Goal: Task Accomplishment & Management: Manage account settings

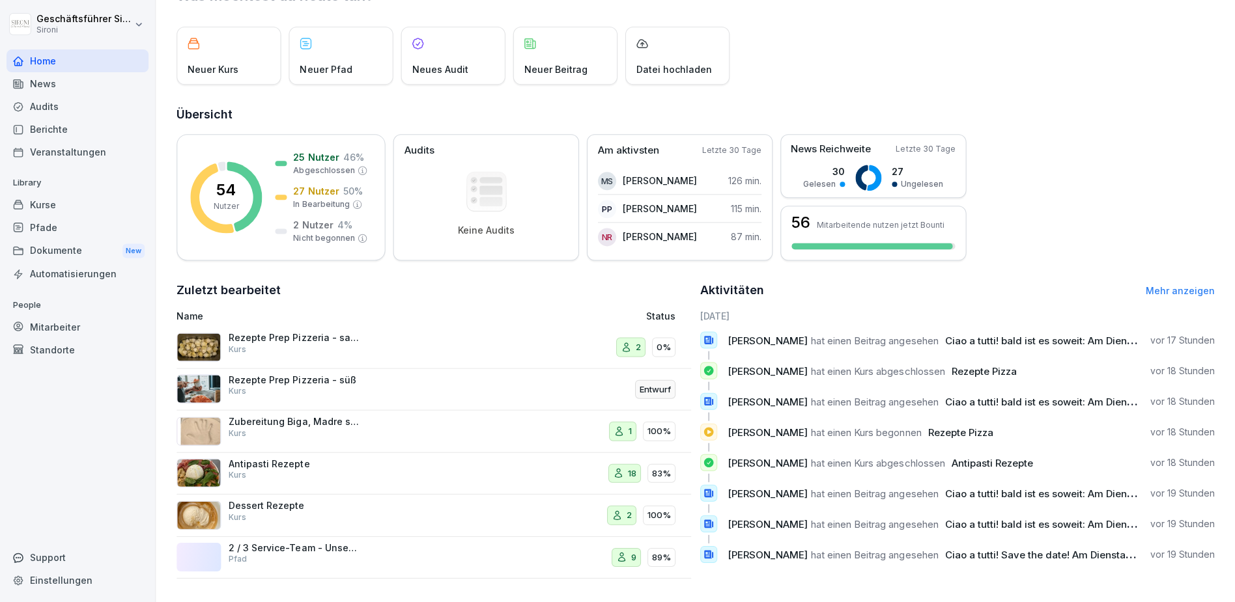
scroll to position [59, 0]
click at [53, 200] on div "Kurse" at bounding box center [78, 204] width 142 height 23
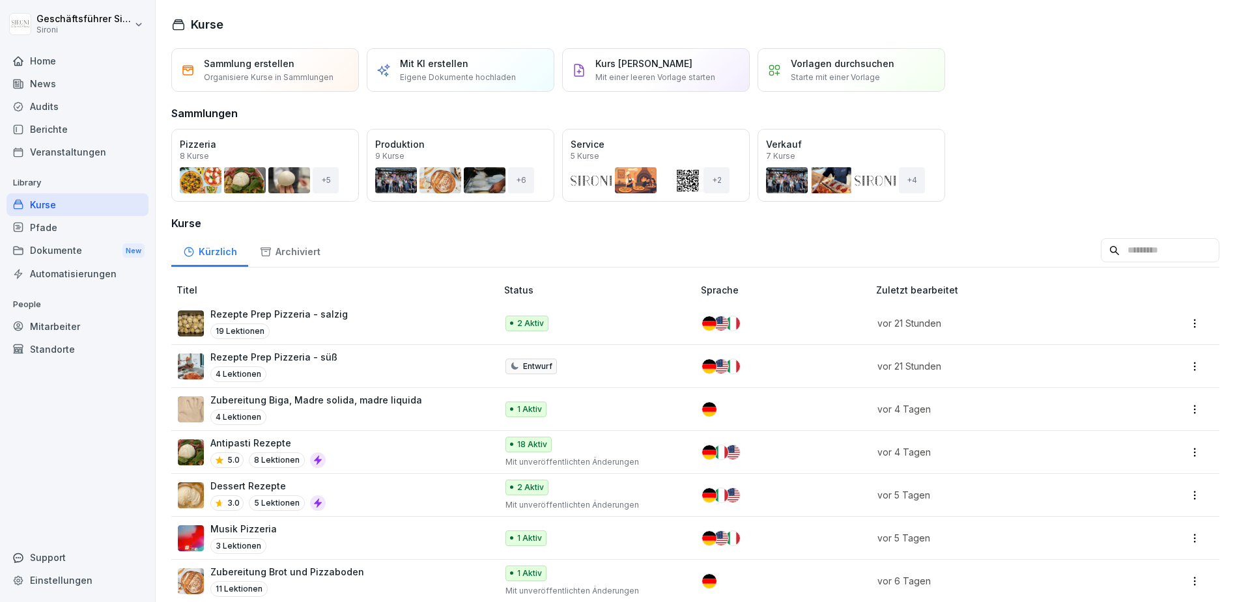
click at [0, 0] on div "Öffnen" at bounding box center [0, 0] width 0 height 0
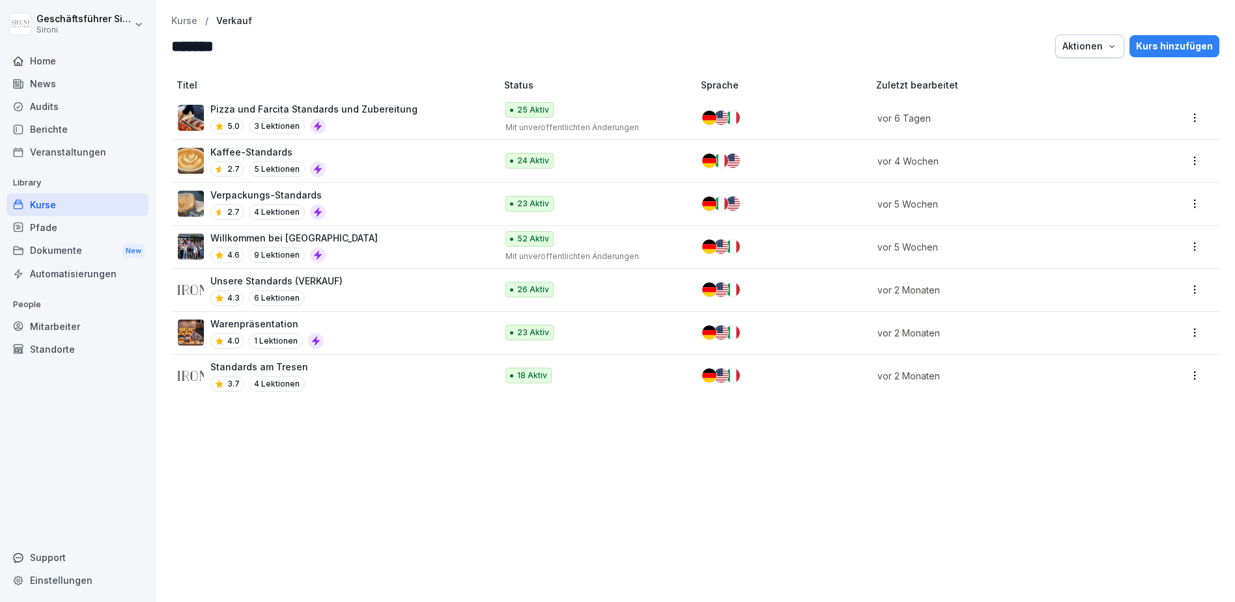
click at [235, 283] on p "Unsere Standards (VERKAUF)" at bounding box center [276, 281] width 132 height 14
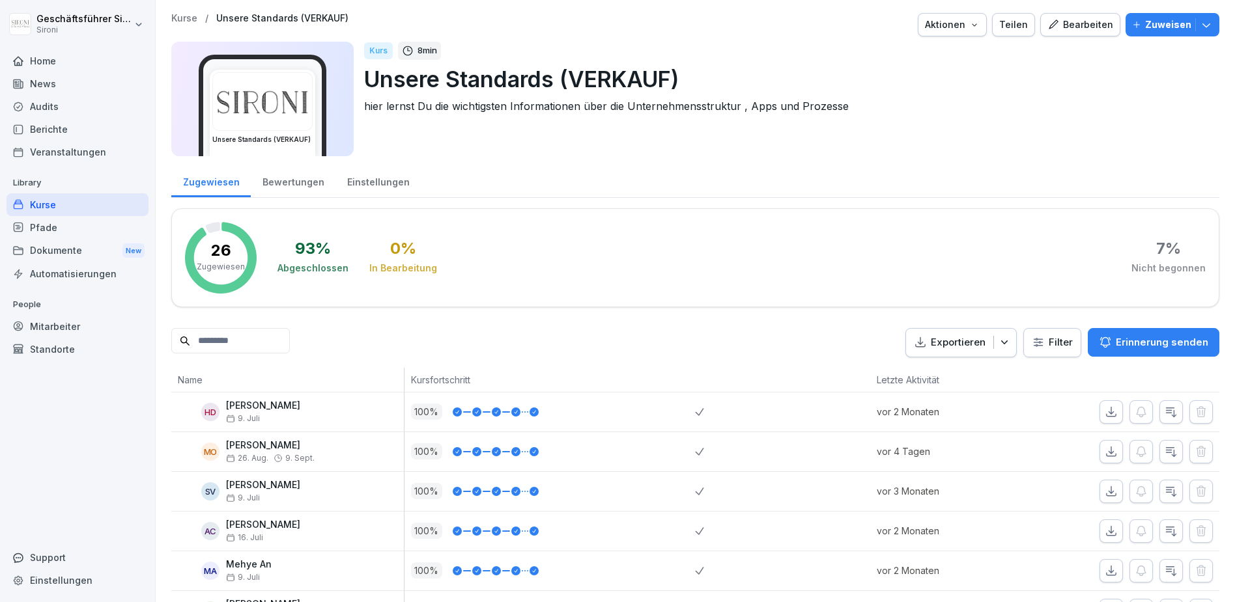
click at [1094, 31] on div "Bearbeiten" at bounding box center [1080, 25] width 66 height 14
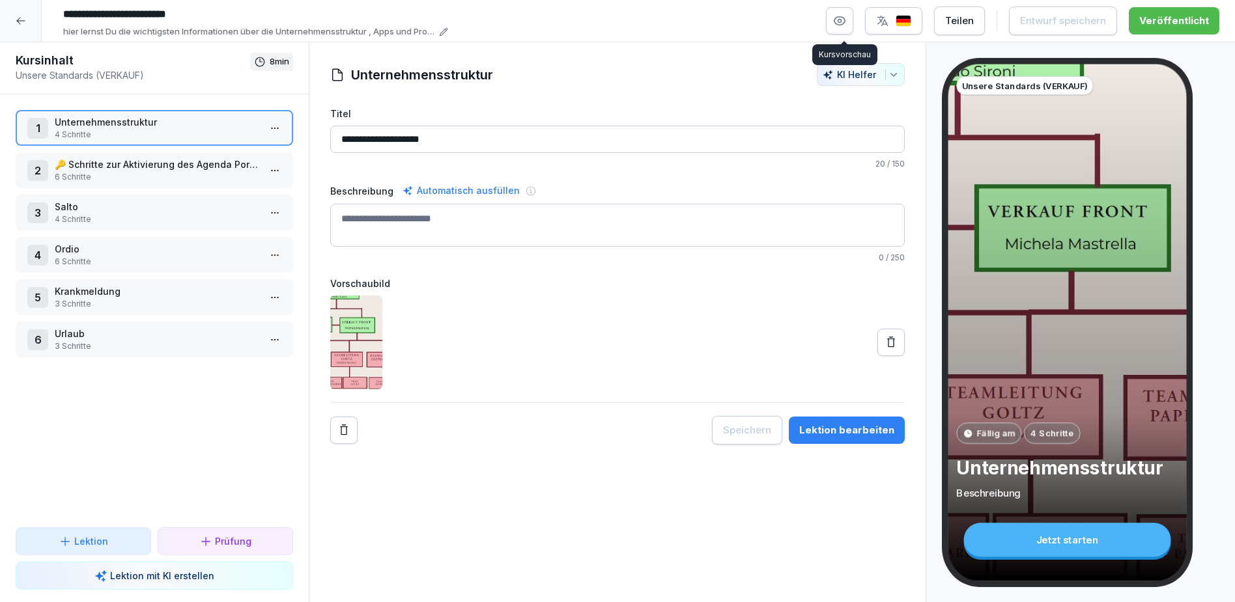
click at [841, 20] on icon "button" at bounding box center [839, 21] width 3 height 3
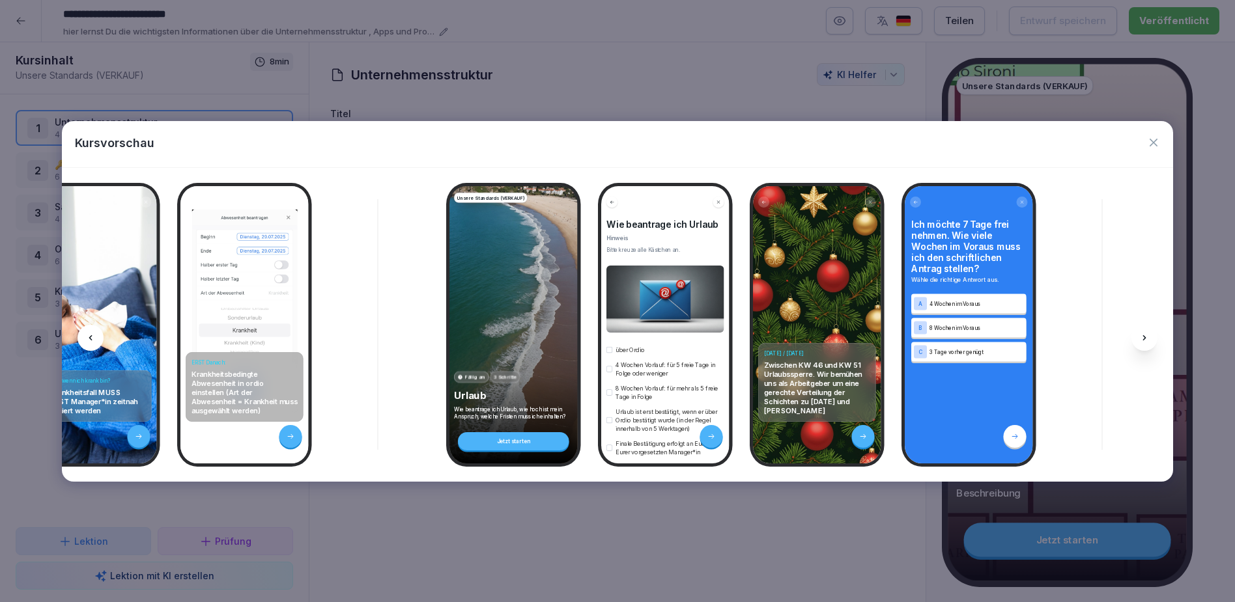
scroll to position [0, 4477]
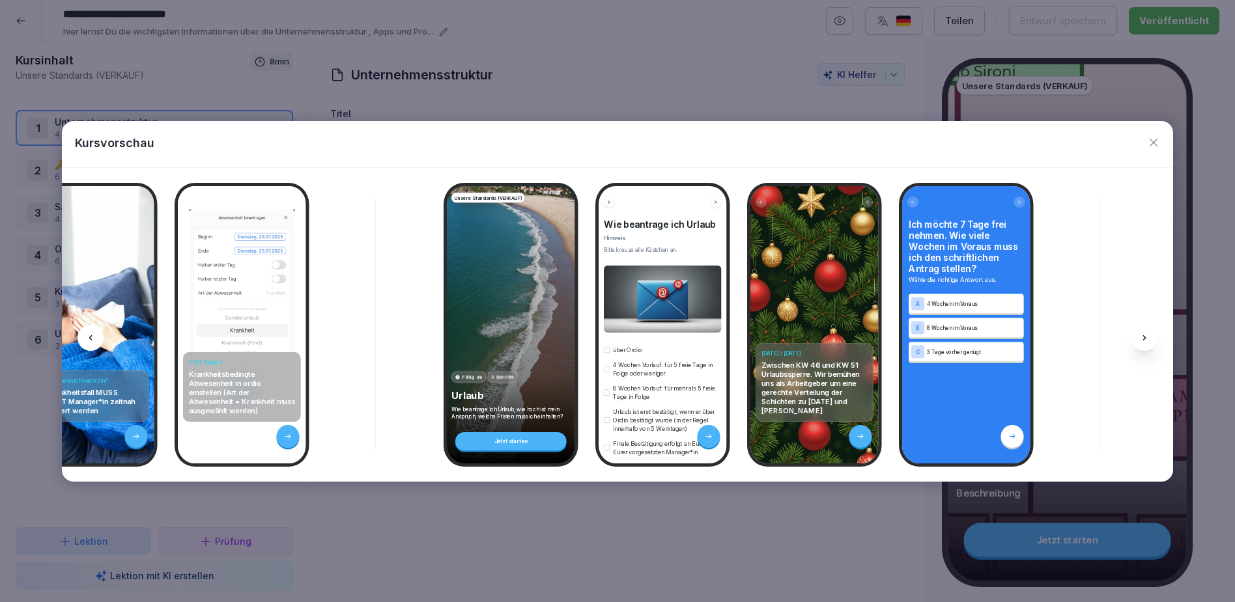
click at [1151, 143] on icon "button" at bounding box center [1153, 142] width 13 height 13
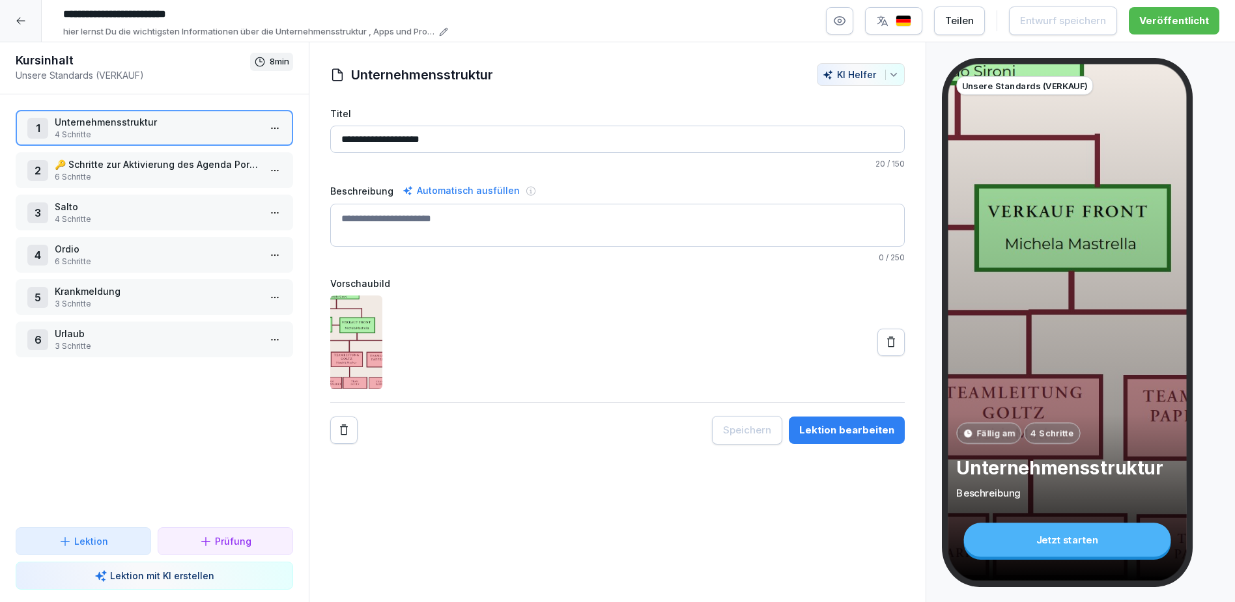
click at [14, 20] on div at bounding box center [21, 21] width 42 height 42
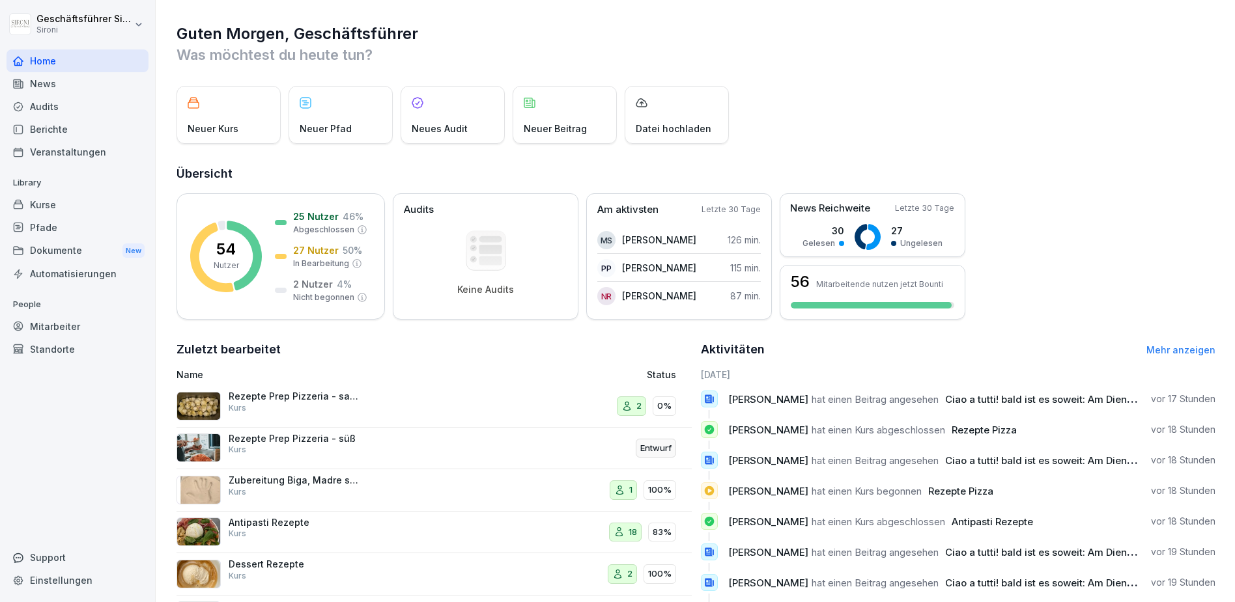
click at [53, 331] on div "Mitarbeiter" at bounding box center [78, 326] width 142 height 23
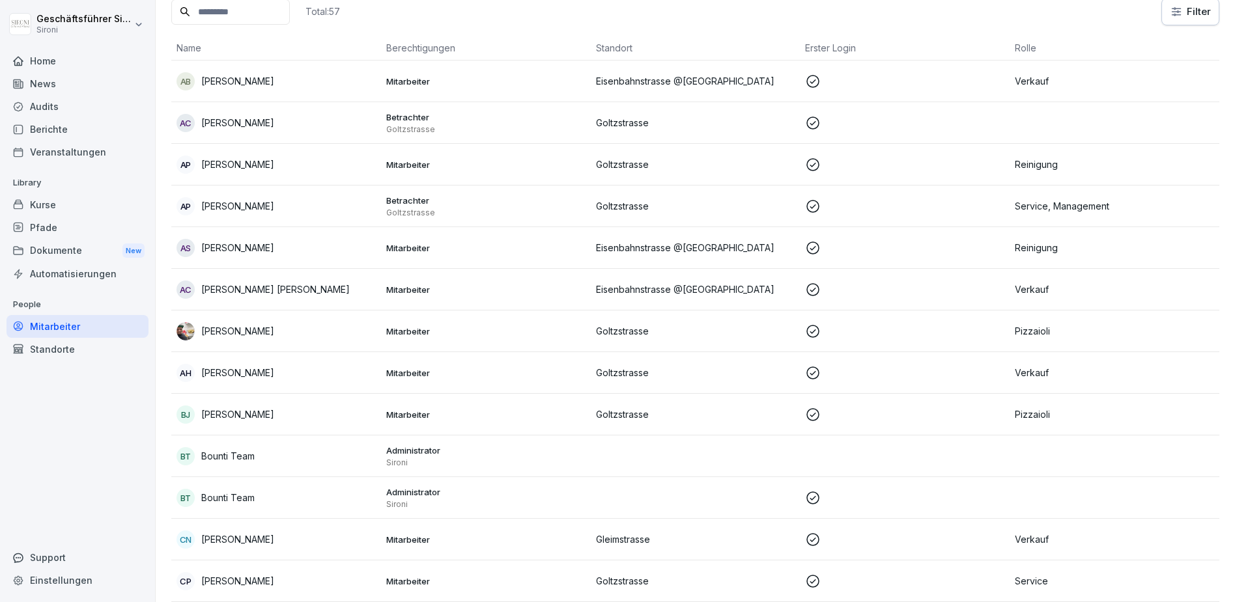
scroll to position [122, 0]
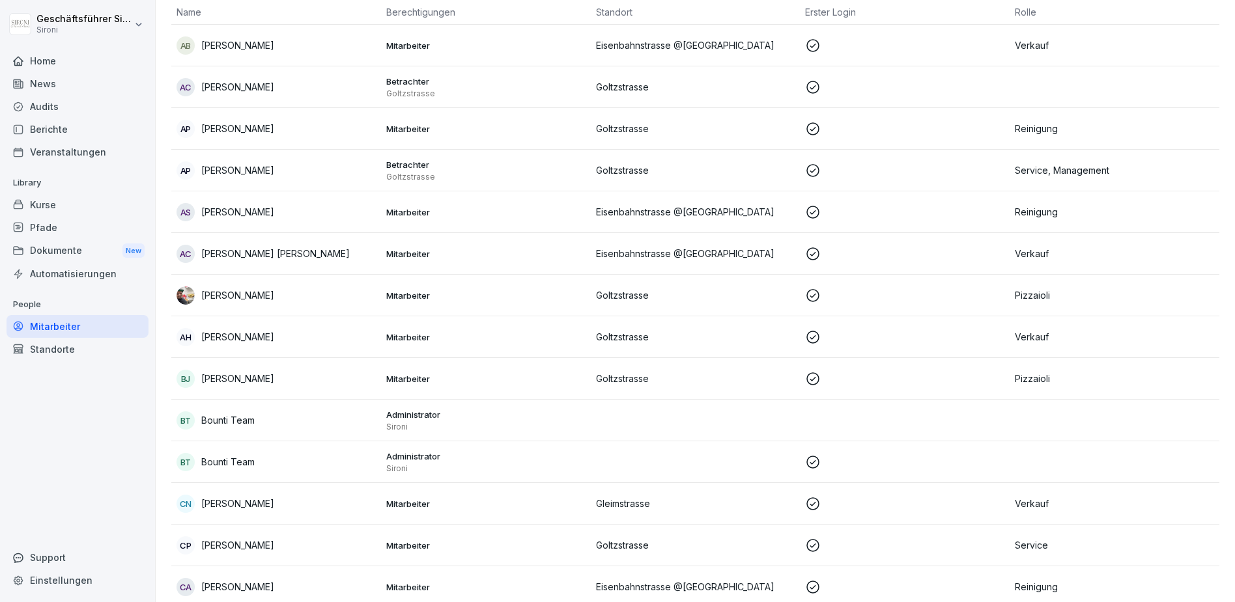
click at [234, 338] on p "Astrid Harstad" at bounding box center [237, 337] width 73 height 14
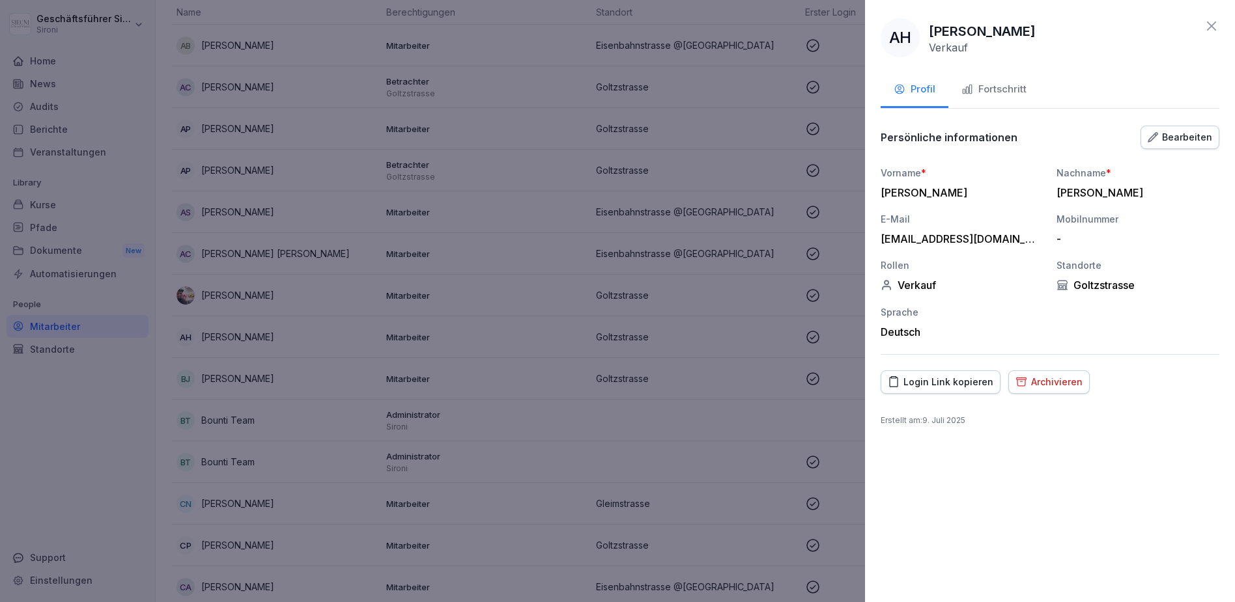
click at [987, 91] on div "Fortschritt" at bounding box center [993, 89] width 65 height 15
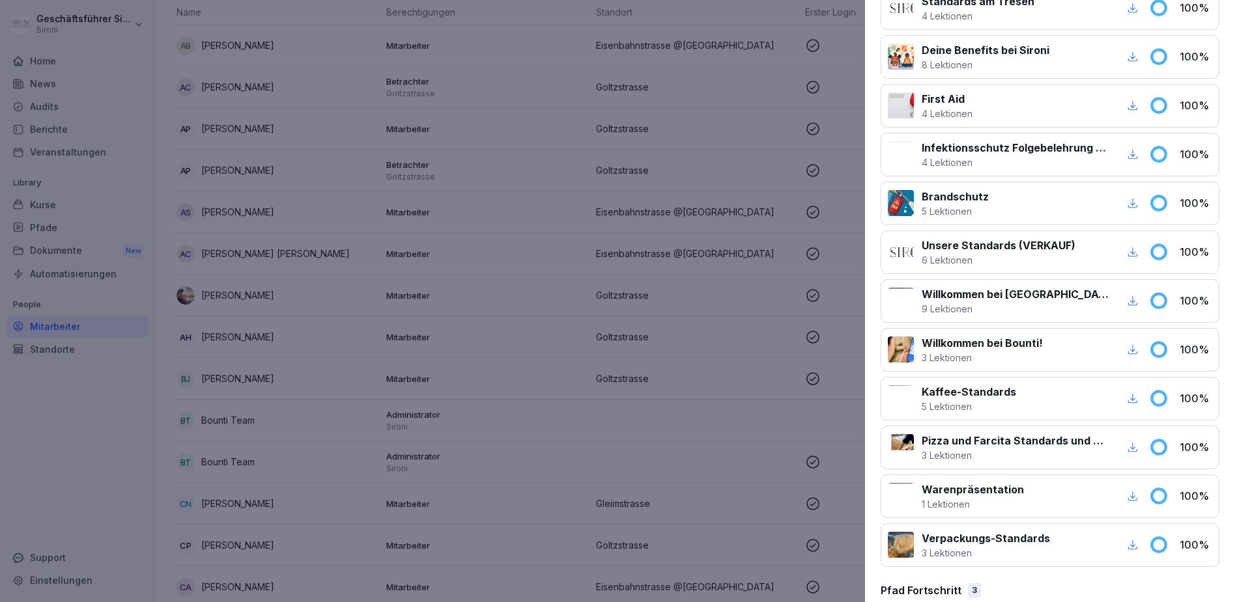
scroll to position [0, 0]
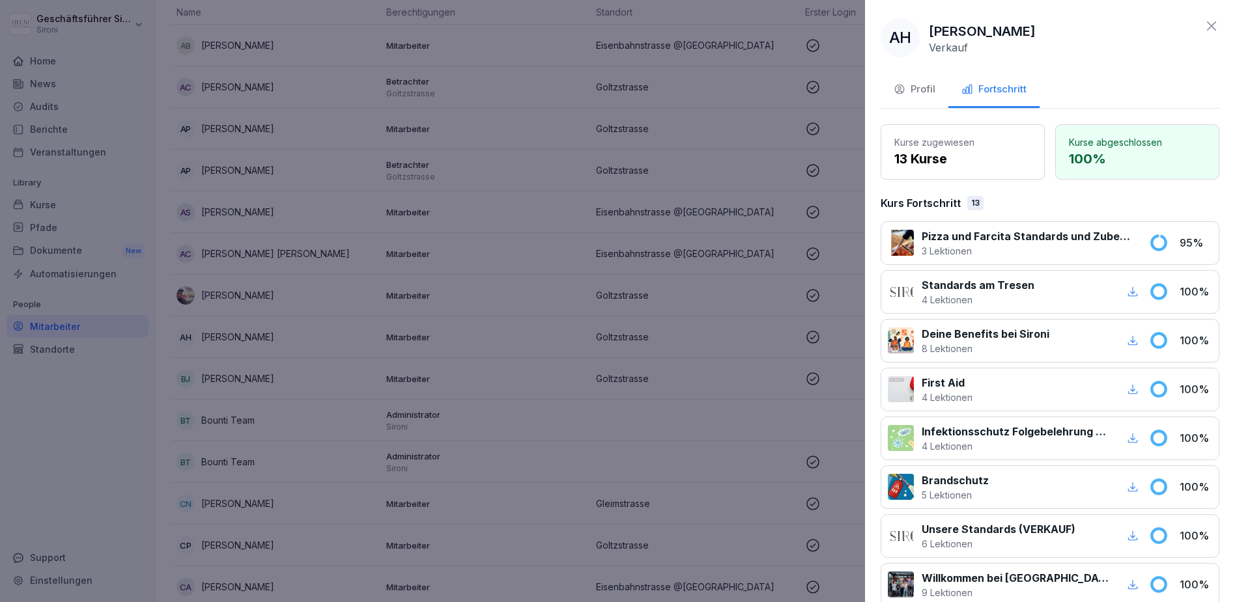
click at [148, 416] on div at bounding box center [617, 301] width 1235 height 602
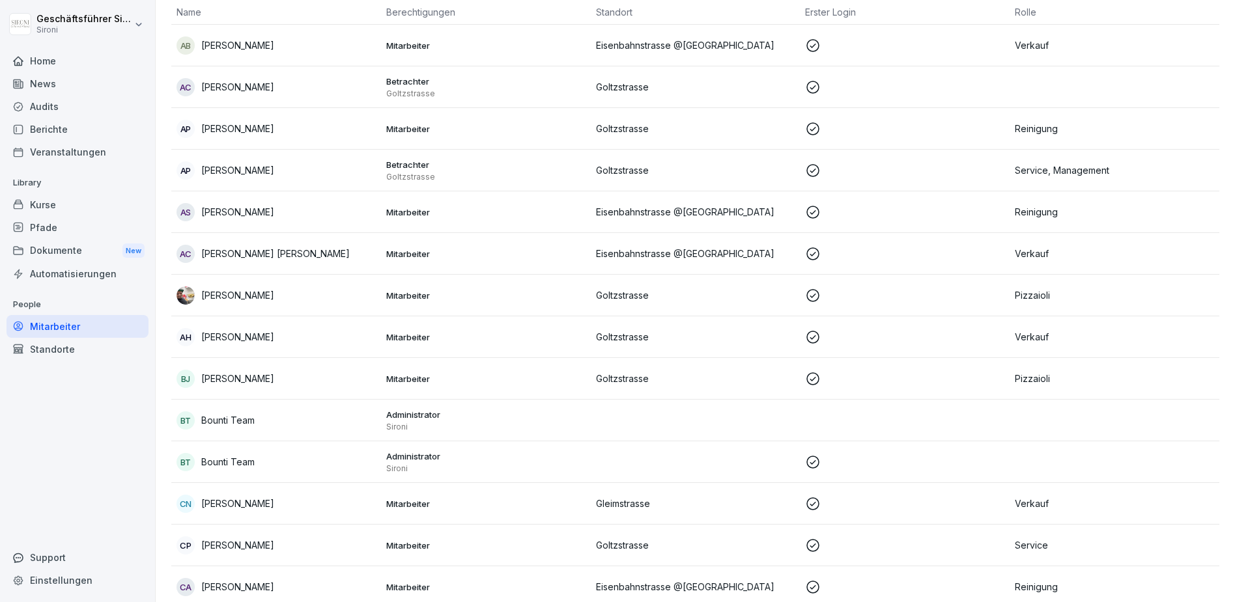
click at [52, 188] on p "Library" at bounding box center [78, 183] width 142 height 21
click at [40, 206] on div "Kurse" at bounding box center [78, 204] width 142 height 23
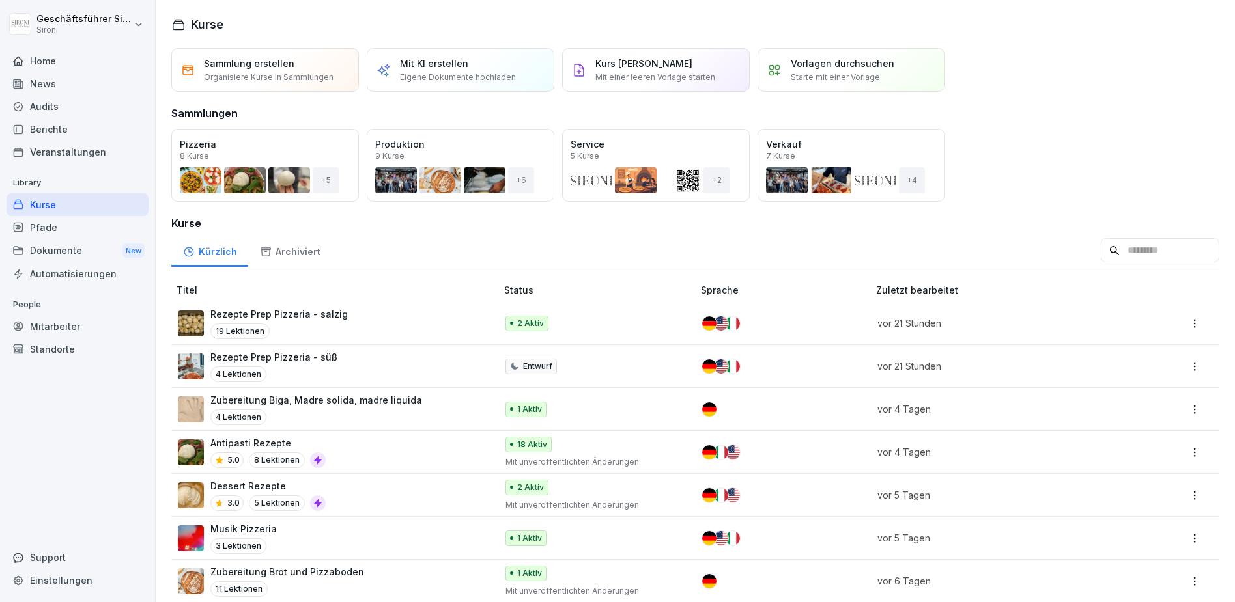
click at [0, 0] on div "Öffnen" at bounding box center [0, 0] width 0 height 0
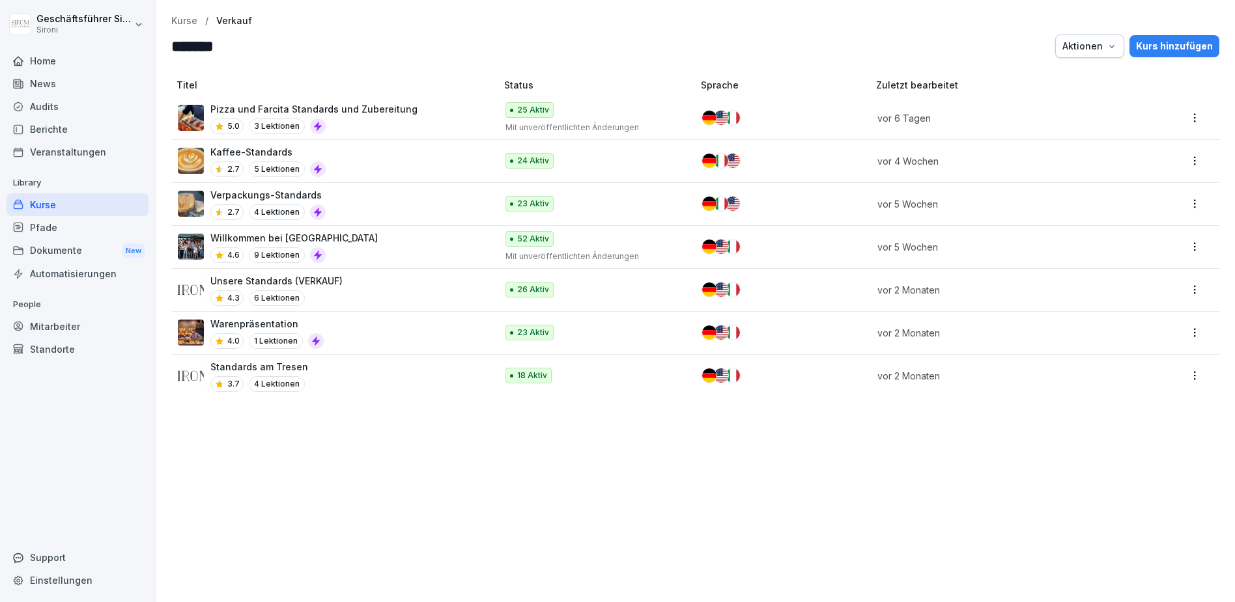
click at [33, 213] on div "Kurse" at bounding box center [78, 204] width 142 height 23
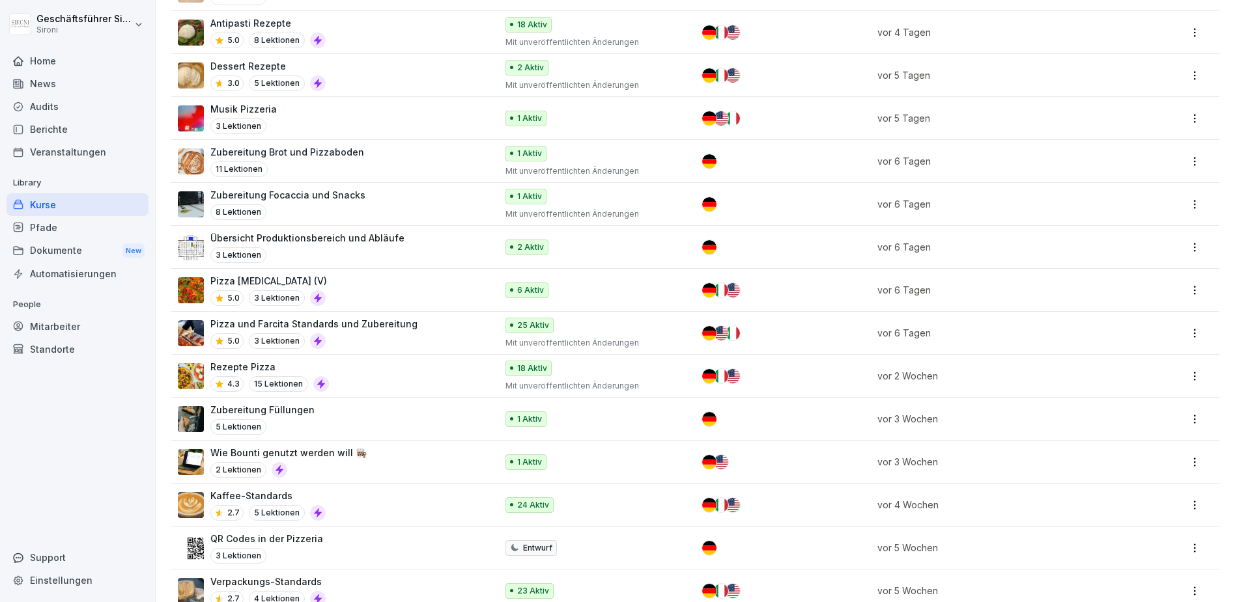
scroll to position [570, 0]
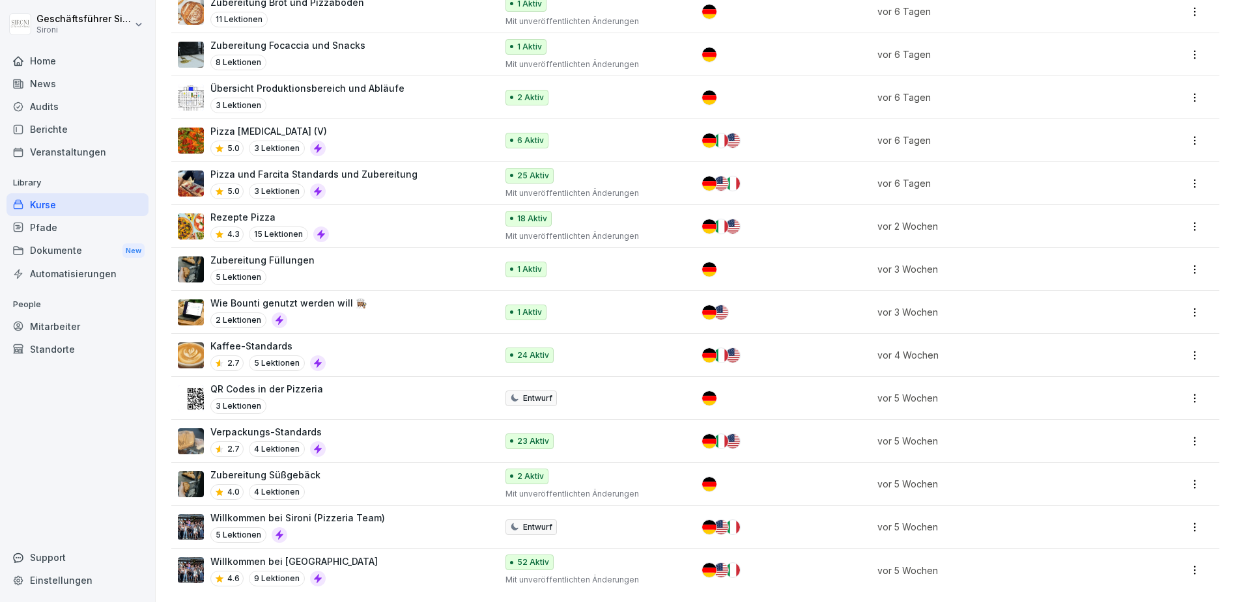
click at [51, 449] on div "Home News Audits Berichte Veranstaltungen Library Kurse Pfade Dokumente New Aut…" at bounding box center [78, 319] width 142 height 554
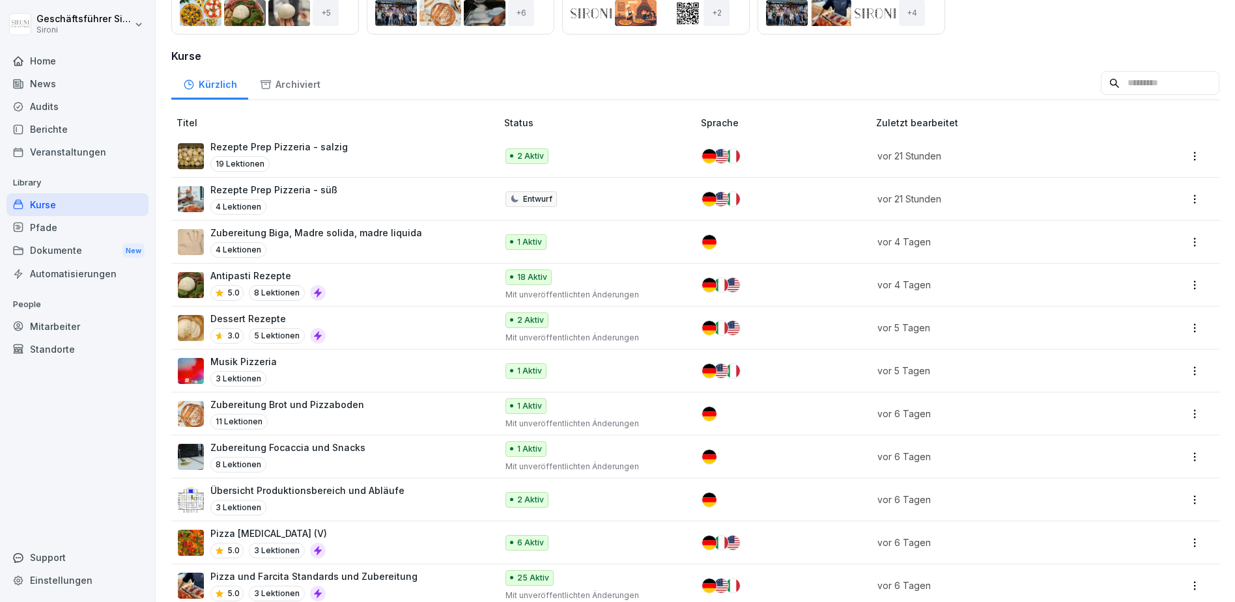
scroll to position [0, 0]
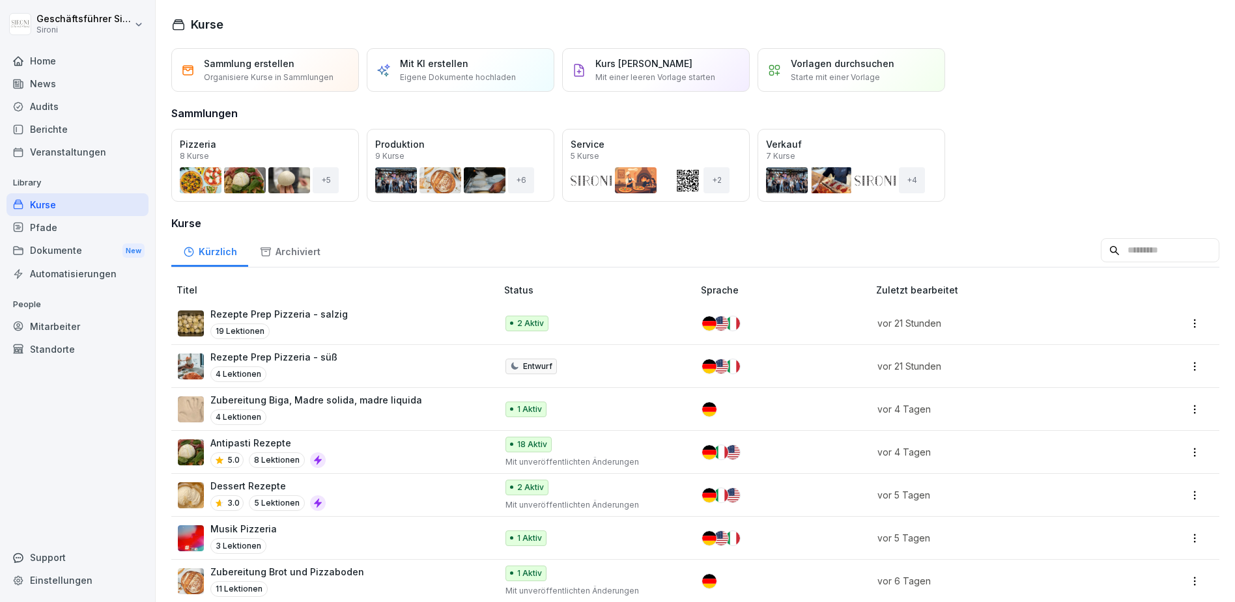
click at [1150, 251] on input at bounding box center [1160, 250] width 119 height 25
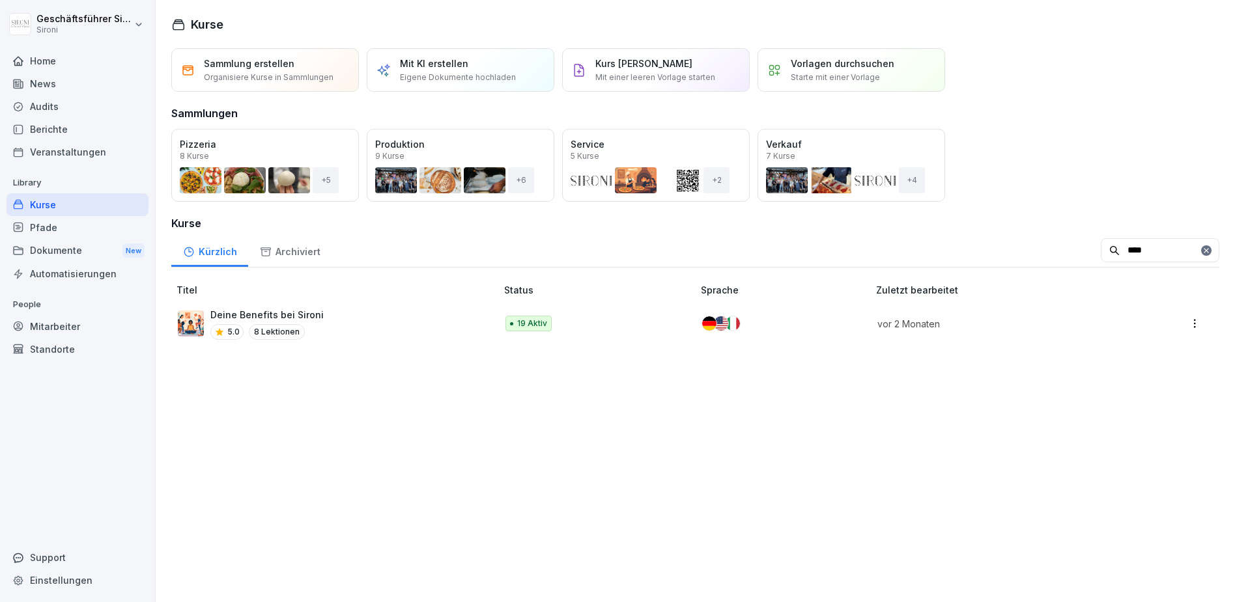
type input "****"
click at [233, 311] on p "Deine Benefits bei Sironi" at bounding box center [266, 315] width 113 height 14
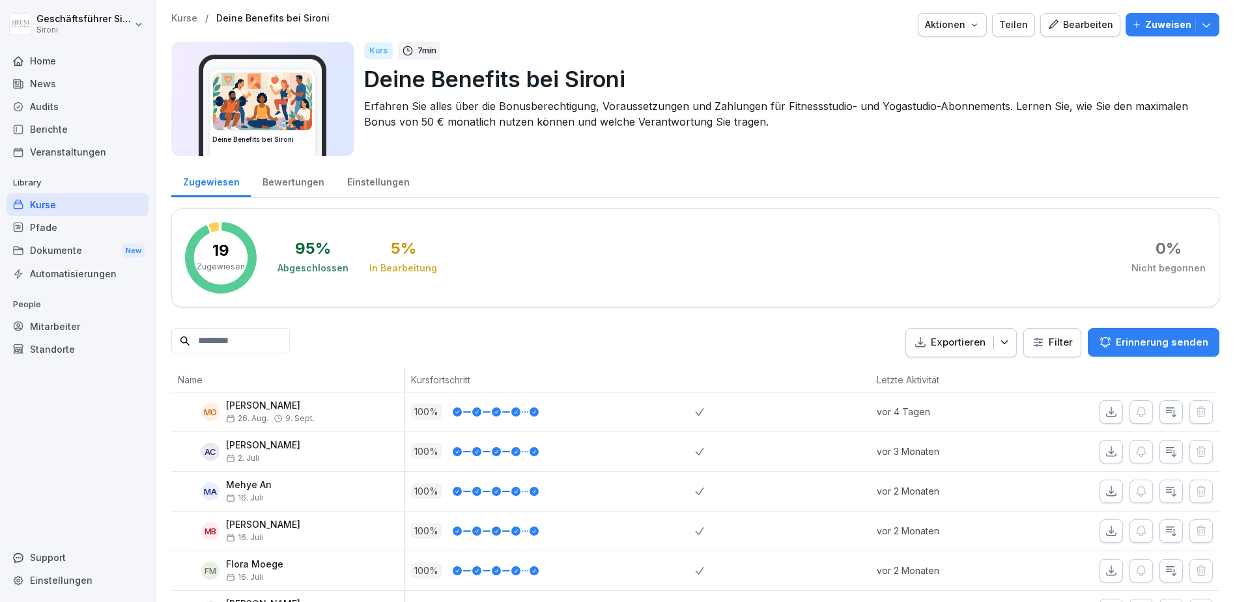
click at [1088, 30] on div "Bearbeiten" at bounding box center [1080, 25] width 66 height 14
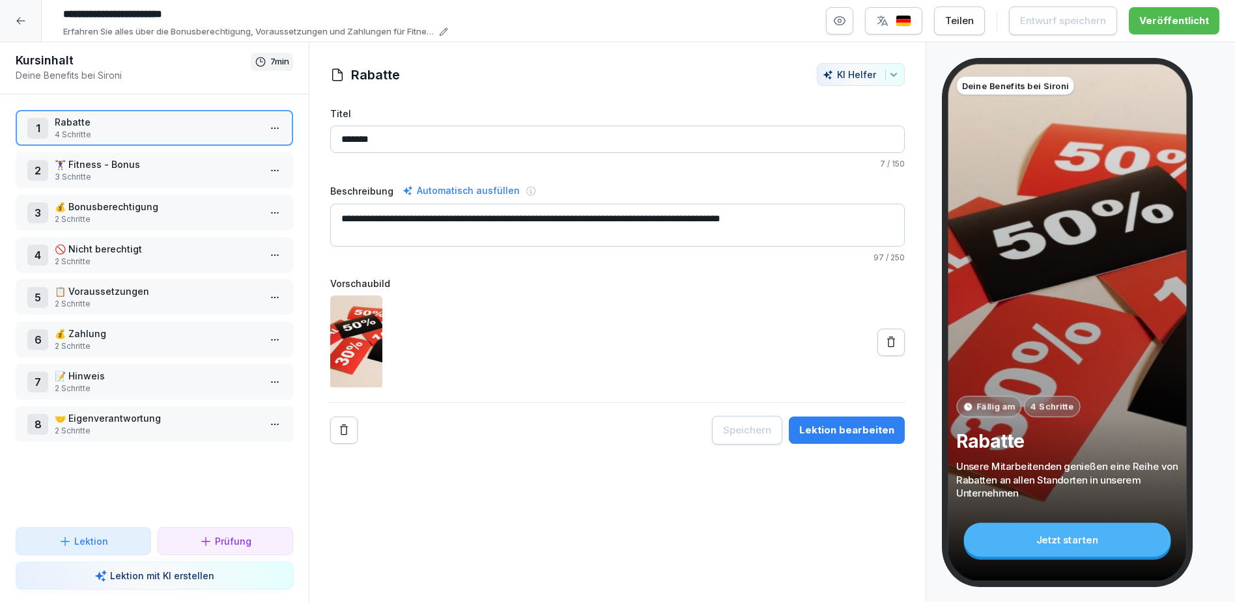
click at [853, 16] on button "button" at bounding box center [839, 20] width 27 height 27
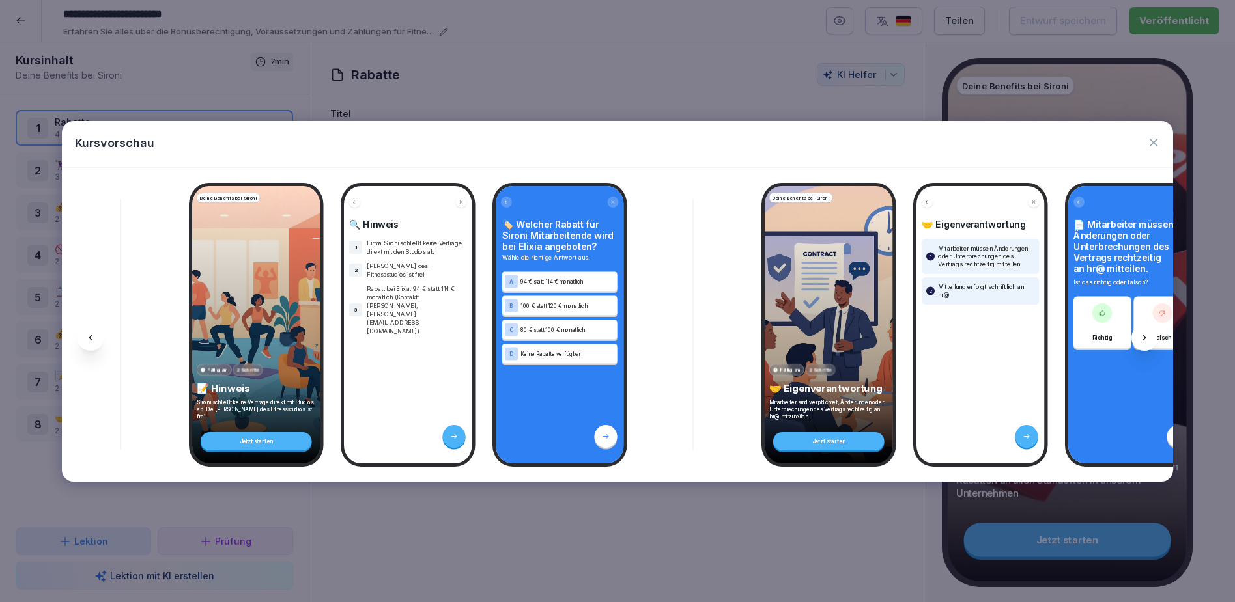
scroll to position [0, 3953]
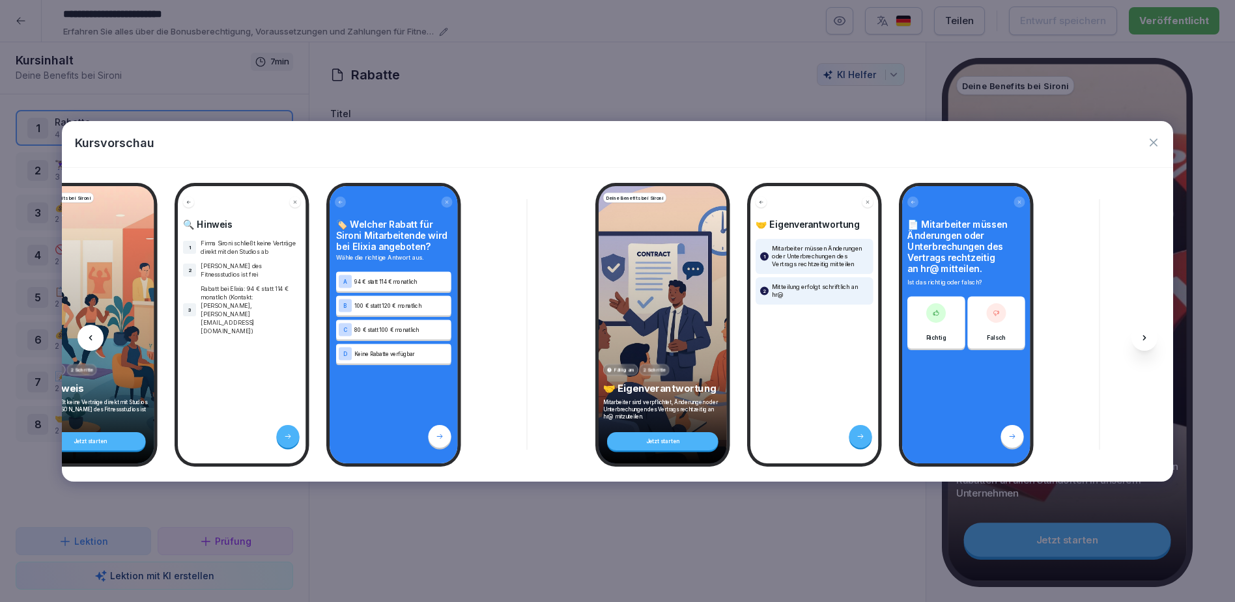
click at [1151, 143] on icon "button" at bounding box center [1153, 142] width 13 height 13
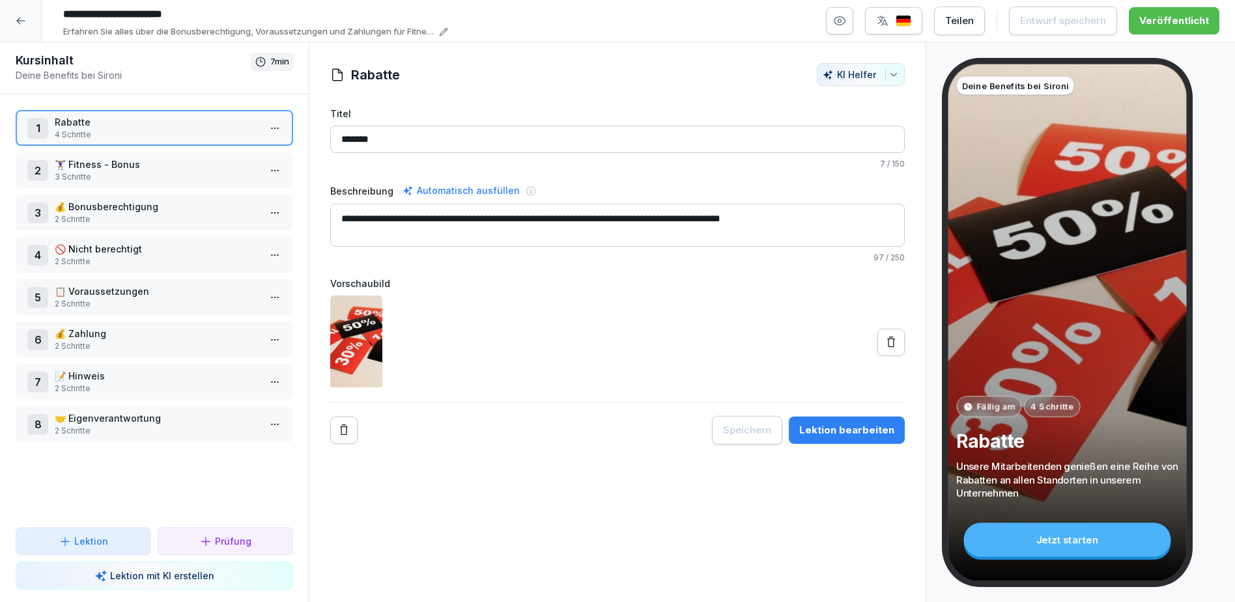
click at [27, 16] on div at bounding box center [21, 21] width 42 height 42
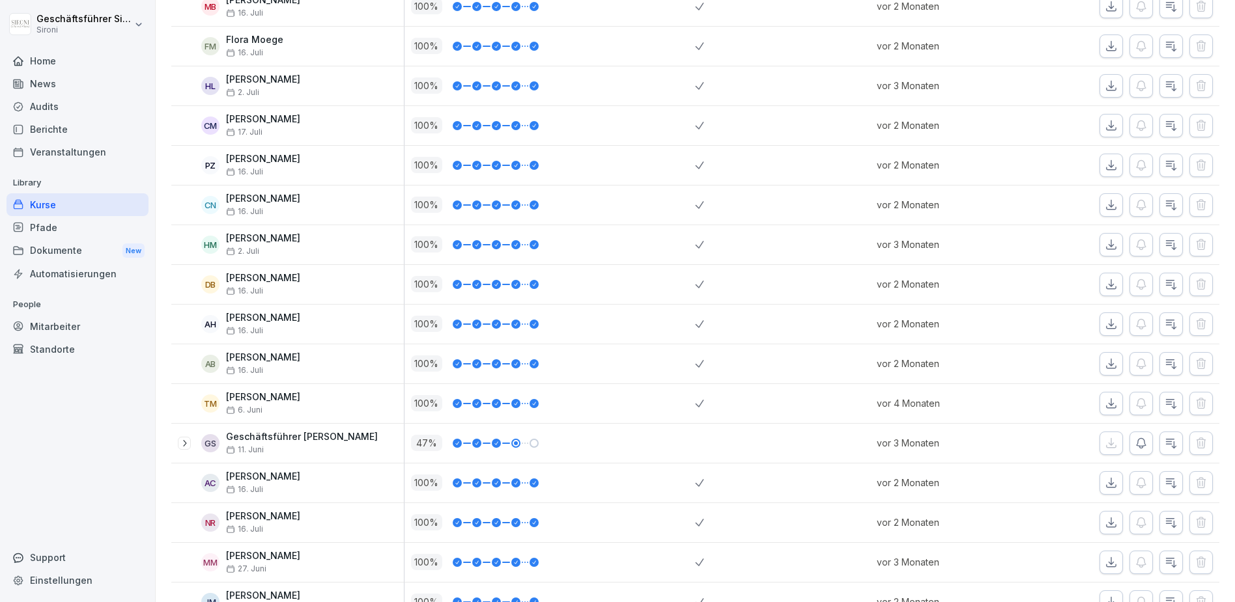
scroll to position [546, 0]
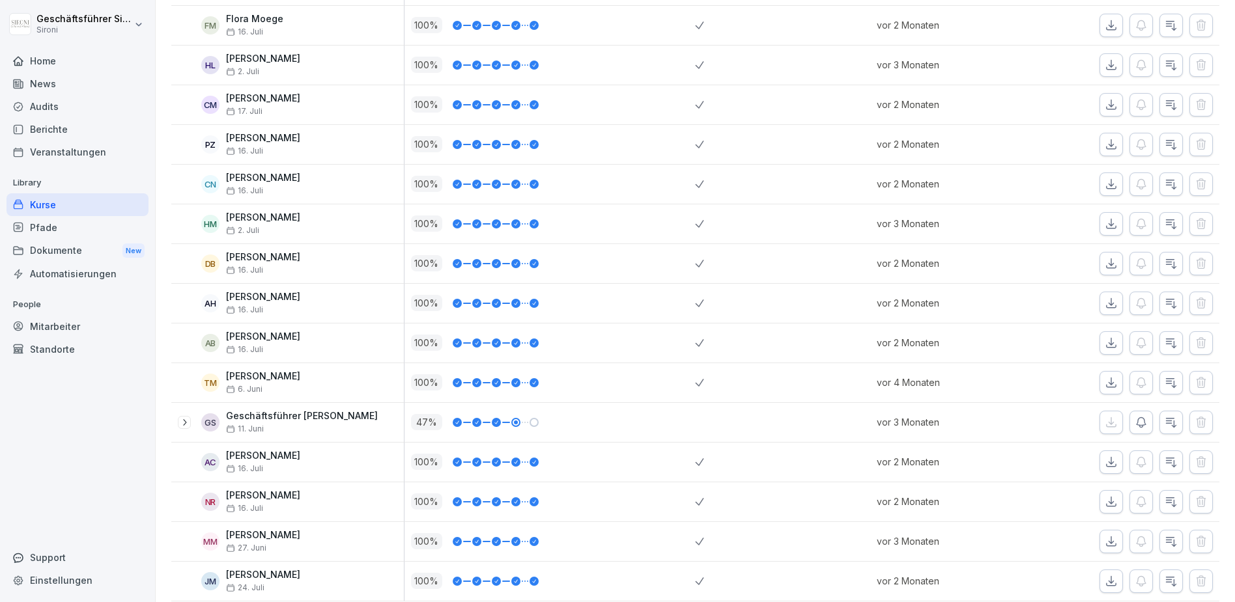
click at [53, 205] on div "Kurse" at bounding box center [78, 204] width 142 height 23
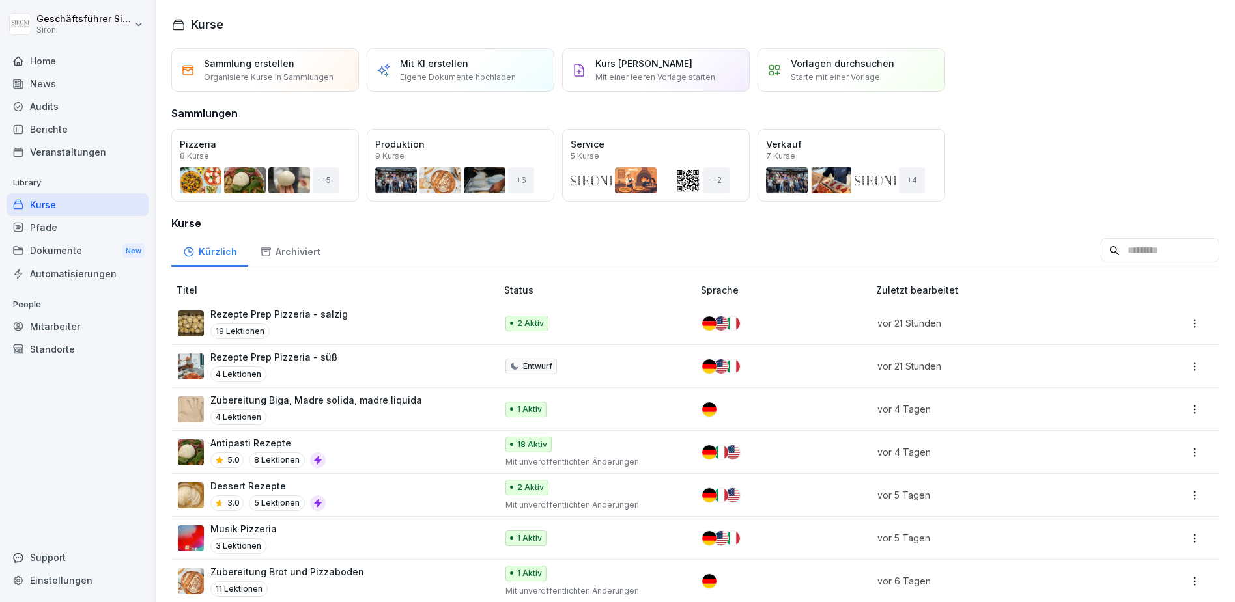
click at [231, 444] on p "Antipasti Rezepte" at bounding box center [267, 443] width 115 height 14
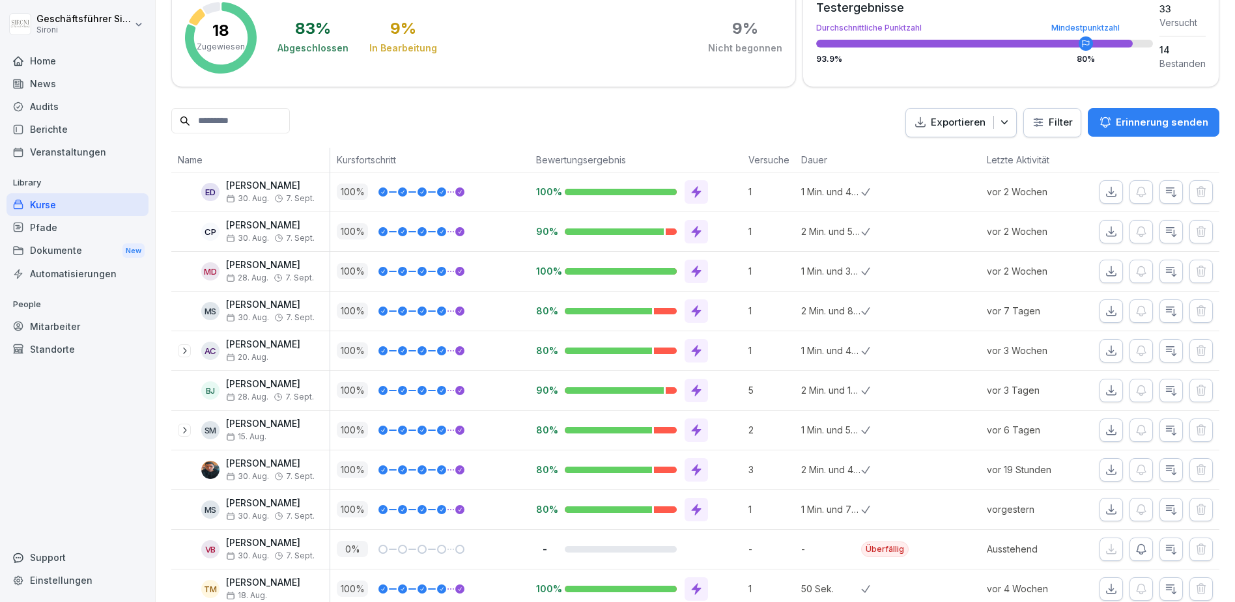
scroll to position [224, 0]
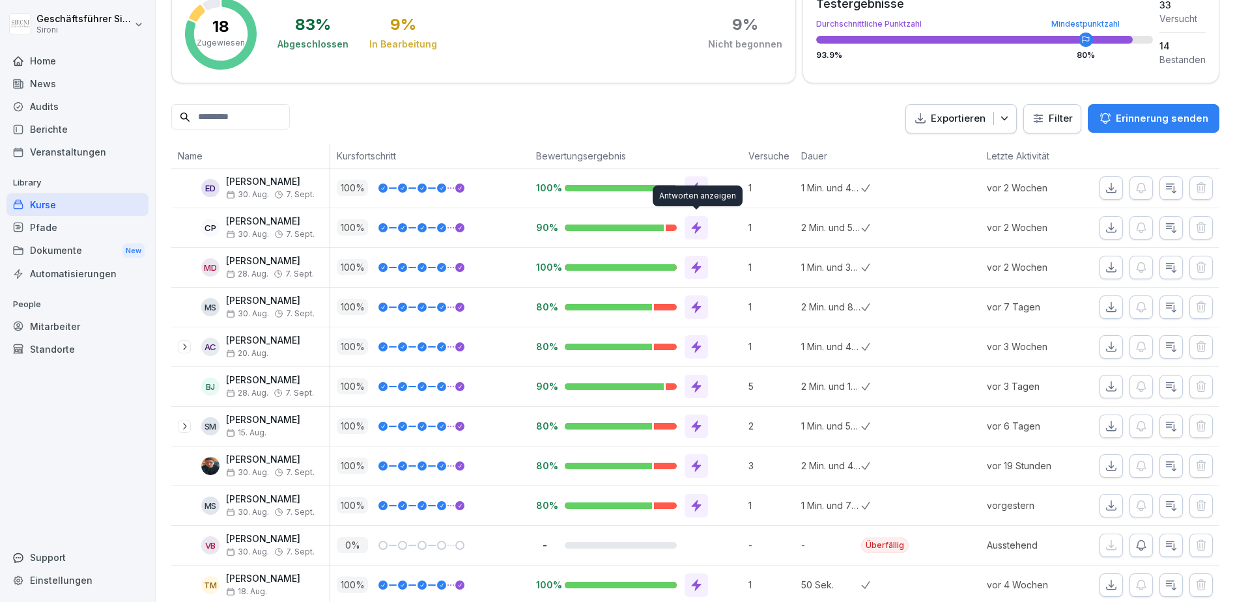
click at [688, 194] on div "Antworten anzeigen Antworten anzeigen" at bounding box center [698, 196] width 90 height 21
click at [712, 175] on div "100%" at bounding box center [635, 188] width 212 height 39
click at [690, 183] on icon at bounding box center [696, 188] width 13 height 13
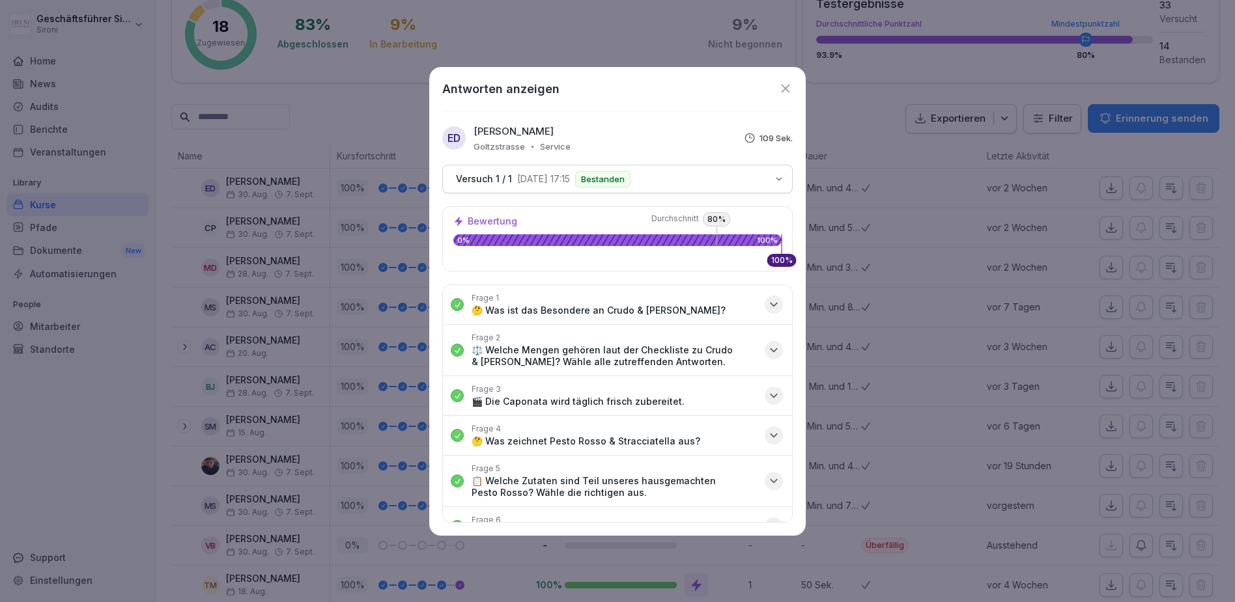
click at [776, 306] on icon "button" at bounding box center [773, 304] width 13 height 13
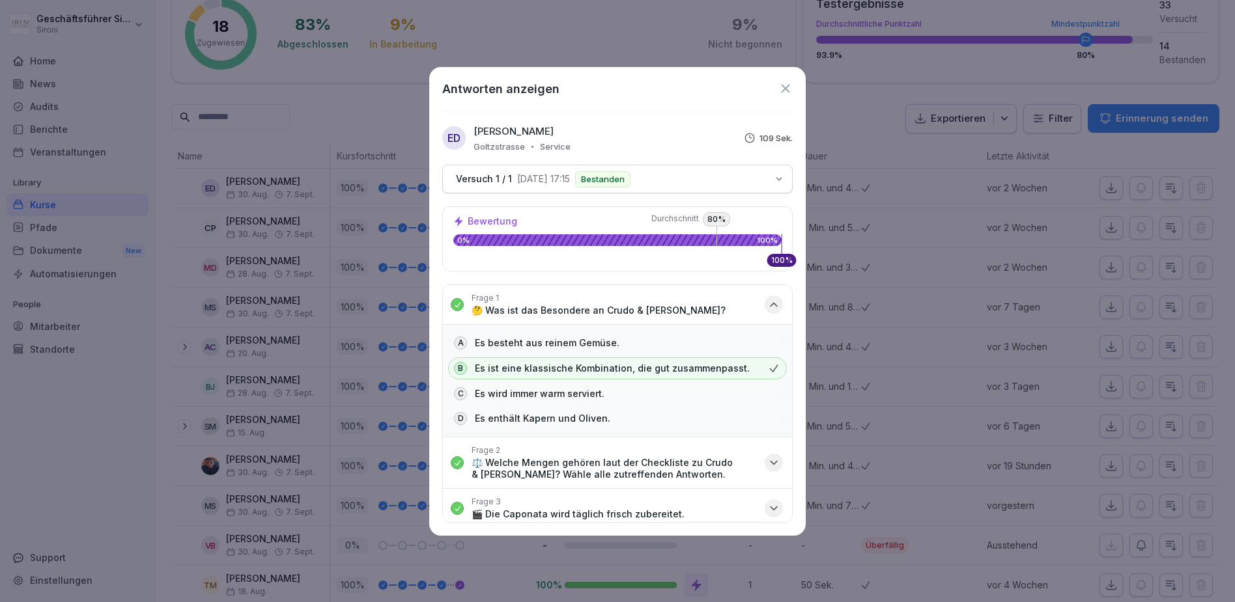
click at [776, 306] on icon "button" at bounding box center [773, 304] width 13 height 13
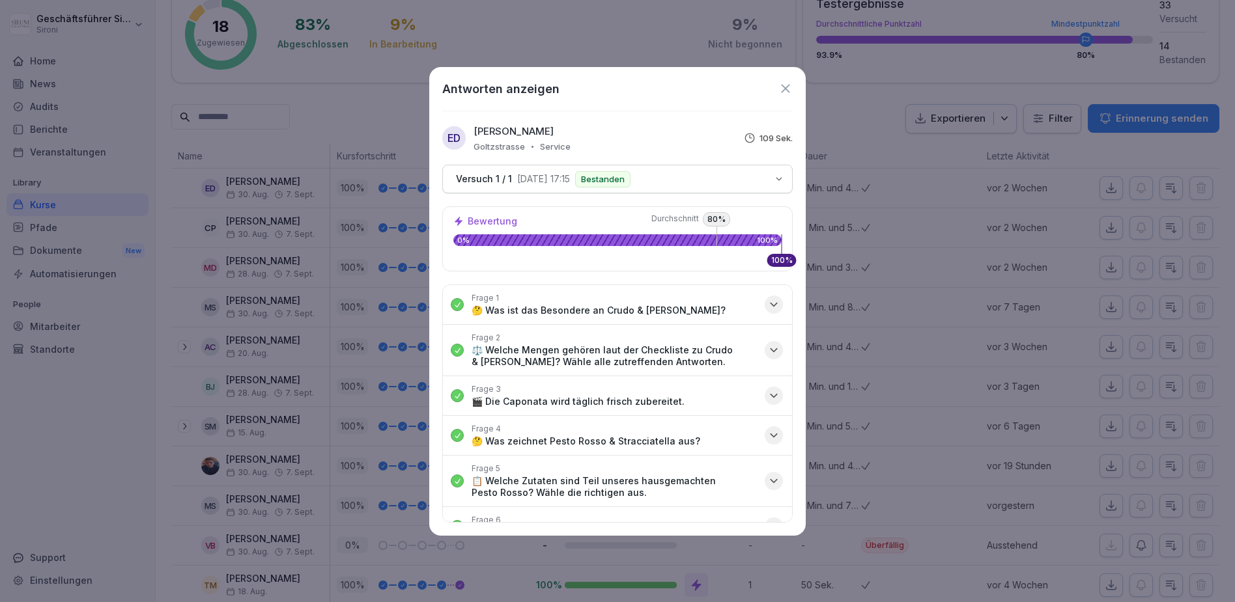
scroll to position [206, 0]
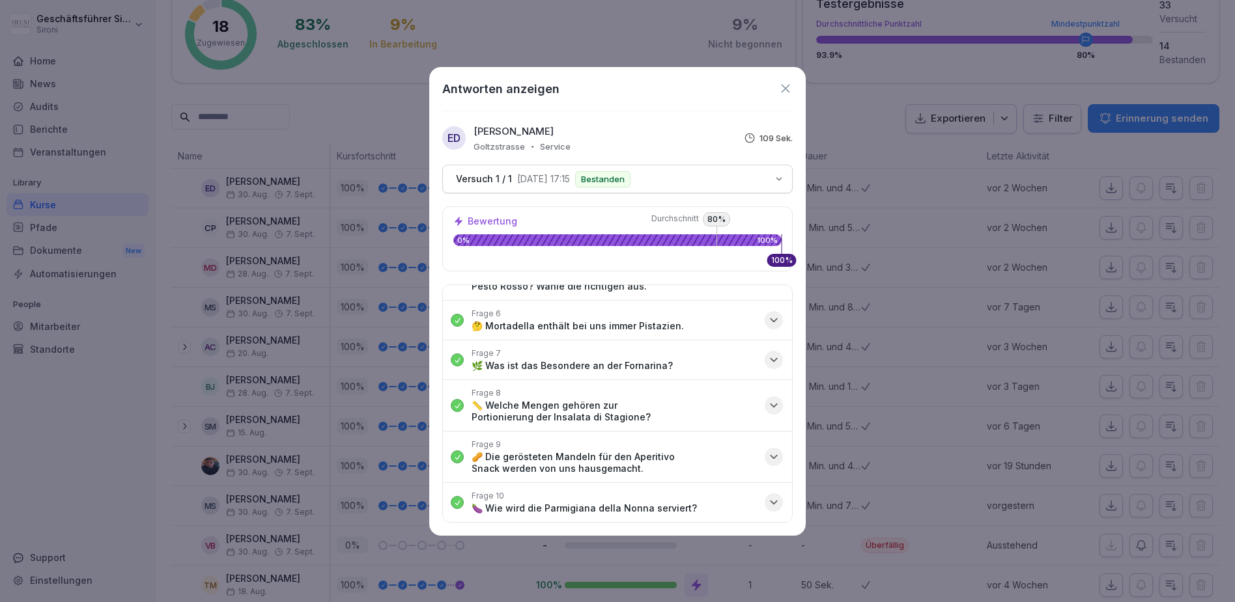
click at [786, 92] on icon at bounding box center [785, 88] width 14 height 14
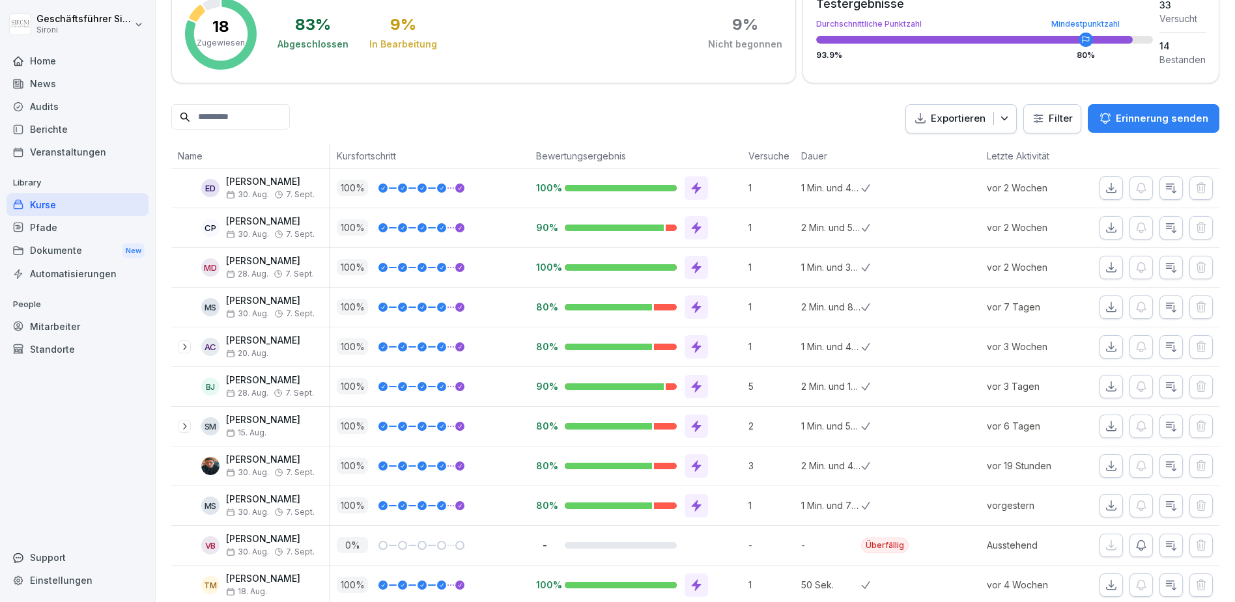
click at [50, 196] on div "Kurse" at bounding box center [78, 204] width 142 height 23
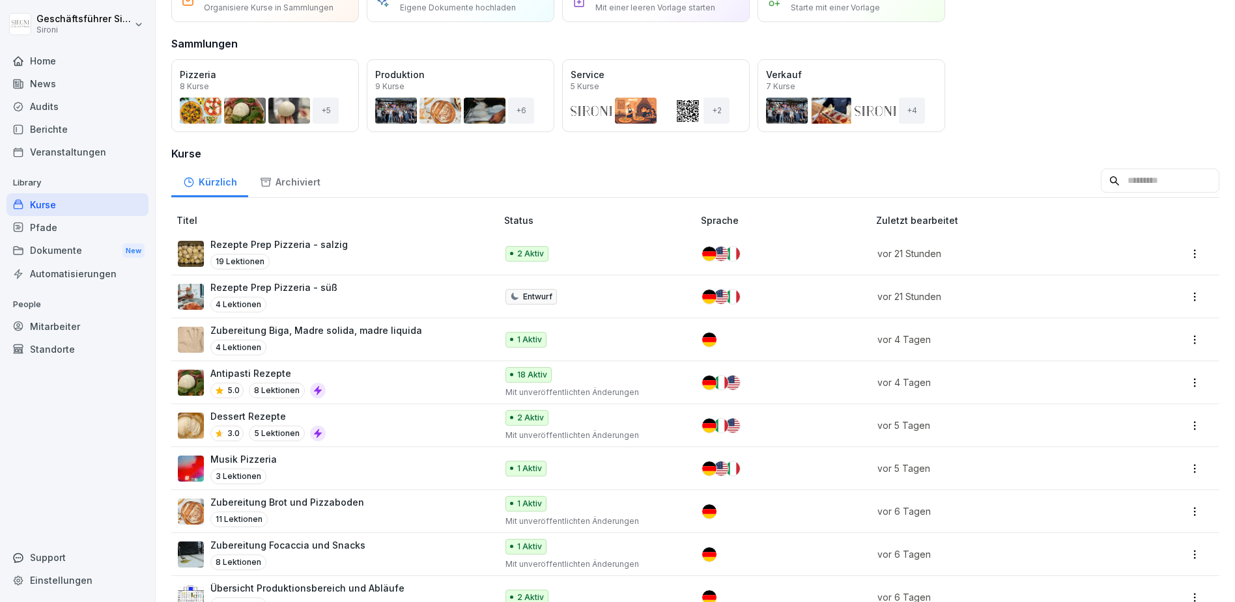
scroll to position [109, 0]
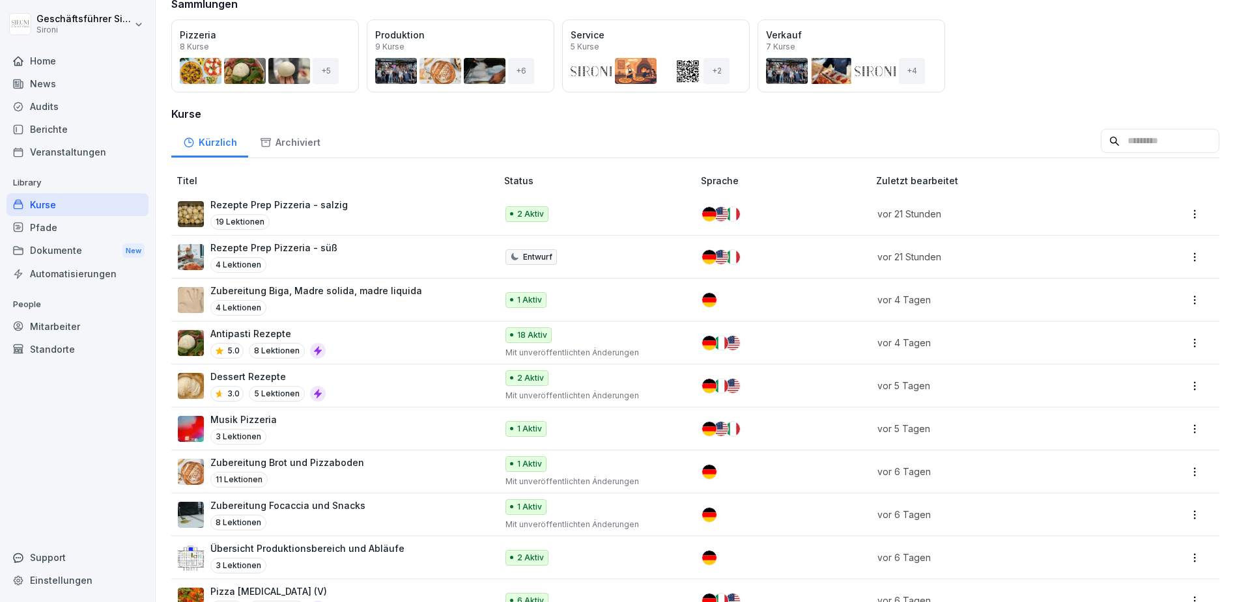
click at [0, 0] on div "Öffnen" at bounding box center [0, 0] width 0 height 0
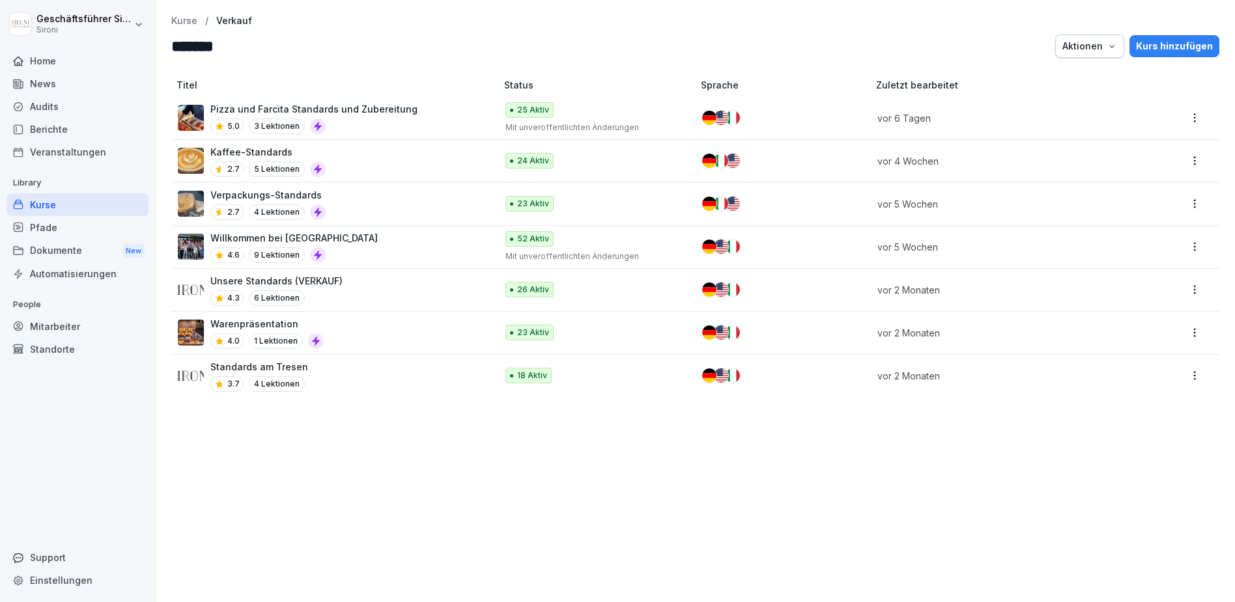
click at [229, 322] on p "Warenpräsentation" at bounding box center [266, 324] width 113 height 14
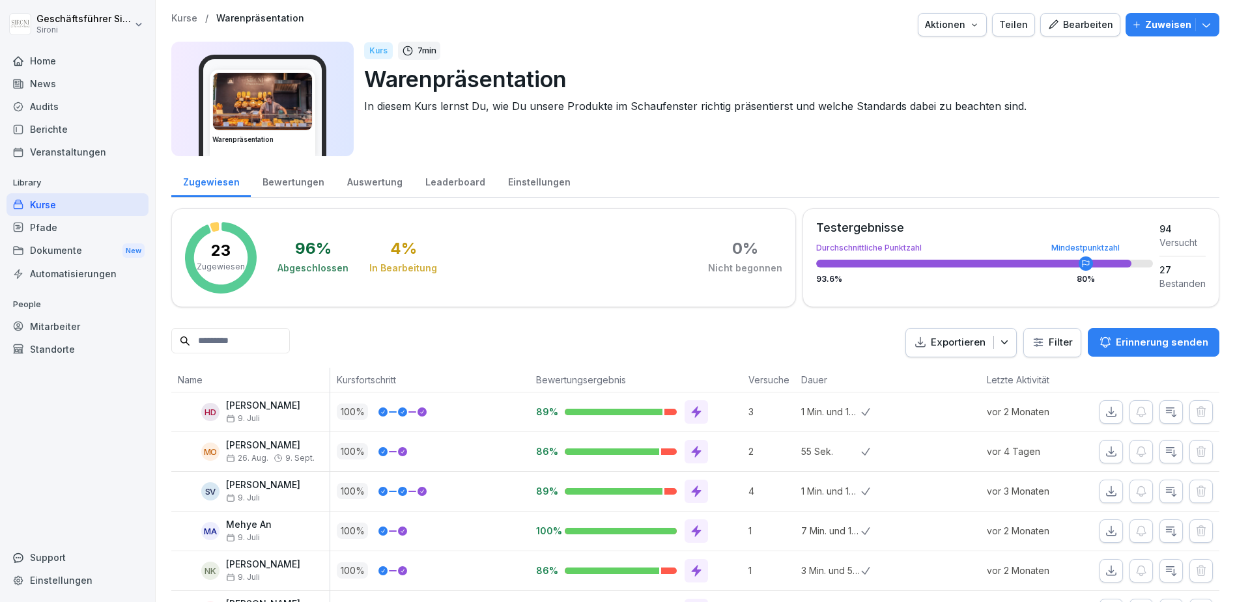
click at [1087, 18] on div "Bearbeiten" at bounding box center [1080, 25] width 66 height 14
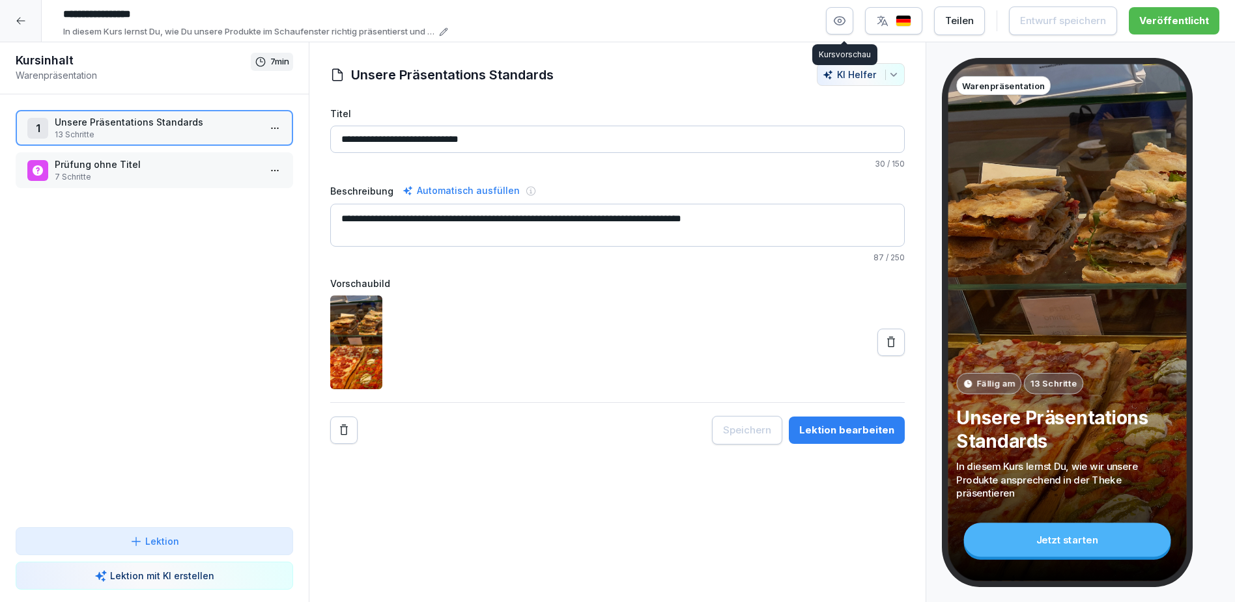
click at [846, 15] on icon "button" at bounding box center [839, 20] width 13 height 13
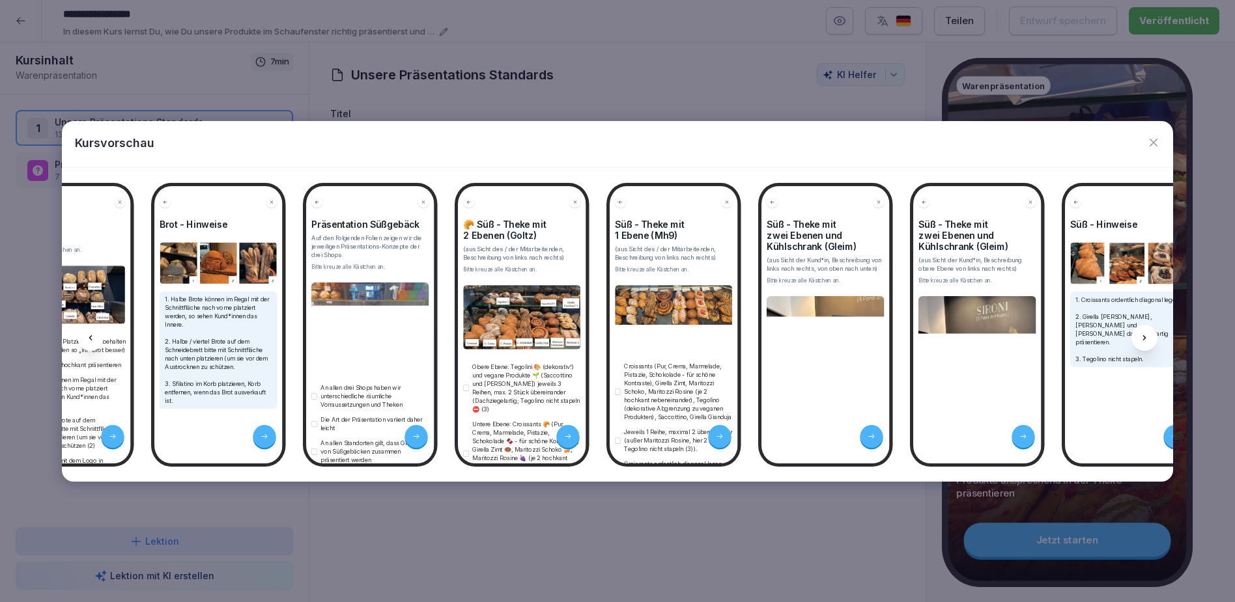
scroll to position [0, 401]
